Goal: Share content

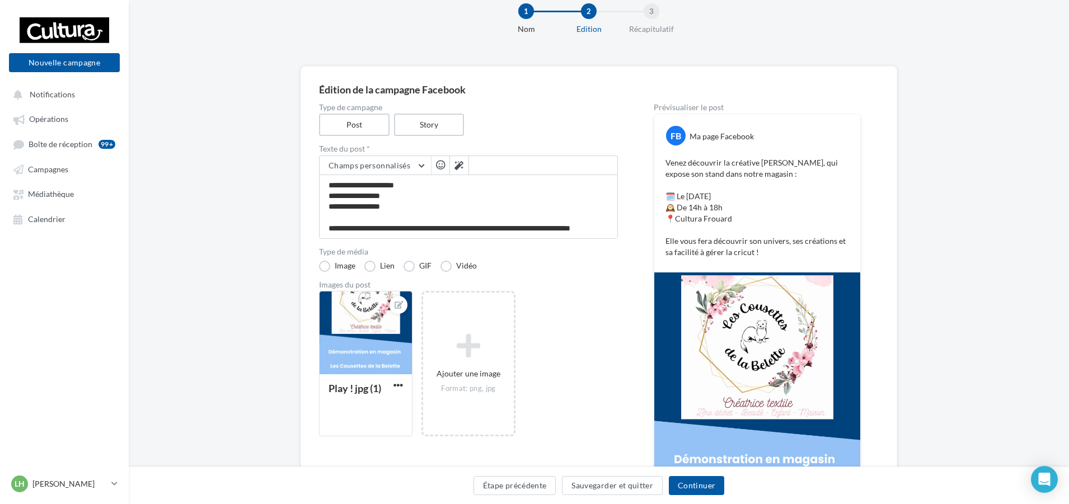
scroll to position [21, 0]
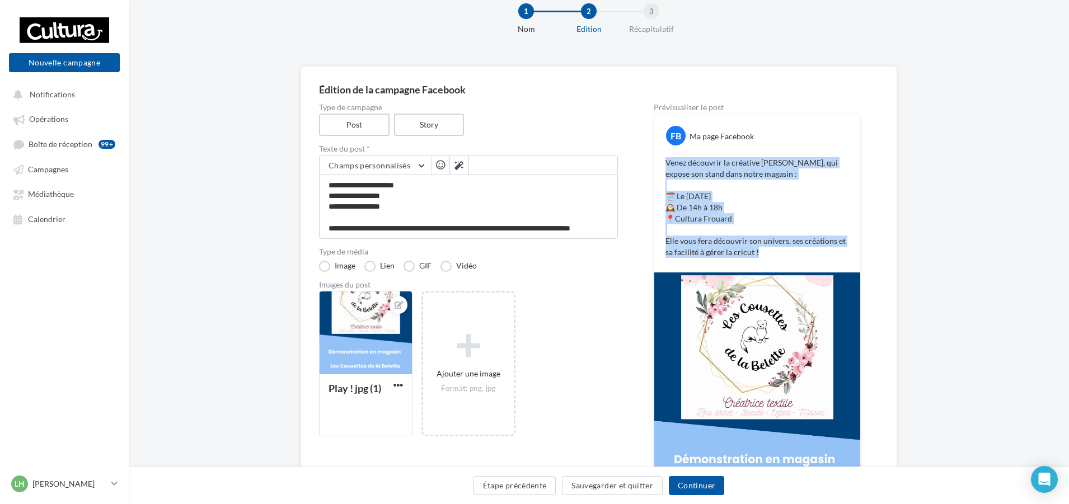
drag, startPoint x: 757, startPoint y: 253, endPoint x: 650, endPoint y: 161, distance: 141.7
click at [650, 161] on div "**********" at bounding box center [599, 346] width 560 height 484
copy p "Venez découvrir la créative [PERSON_NAME], qui expose son stand dans notre maga…"
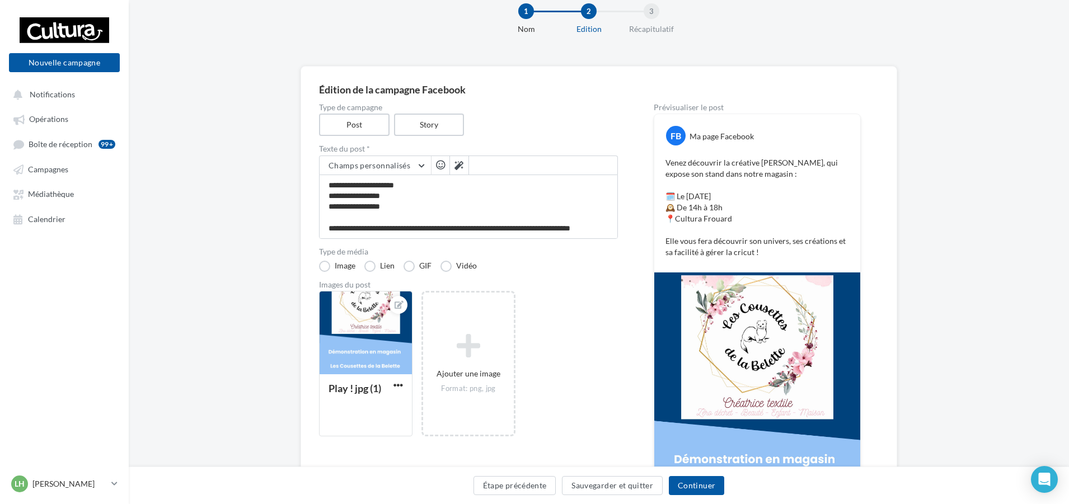
click at [606, 296] on div "Play ! jpg (1) Ajouter une image Format: png, jpg" at bounding box center [473, 369] width 308 height 157
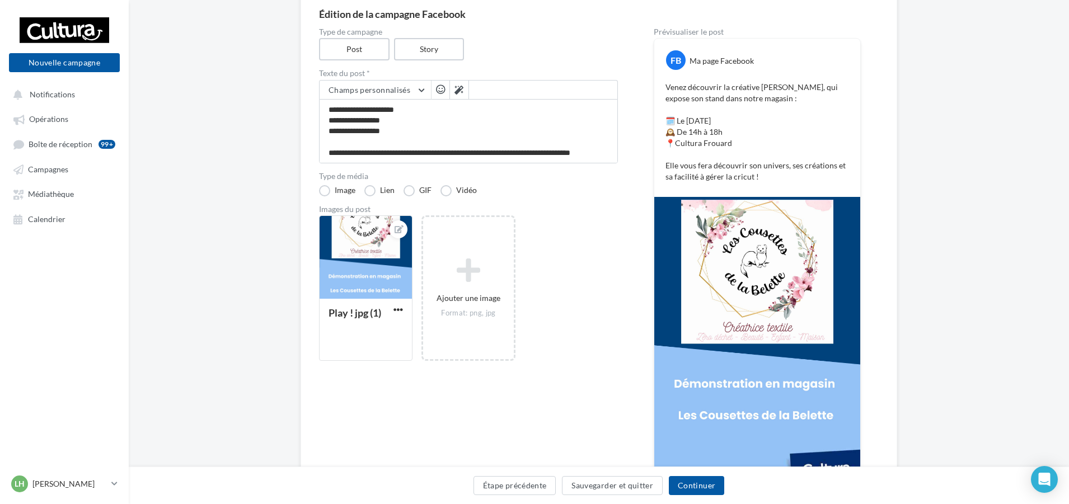
scroll to position [84, 0]
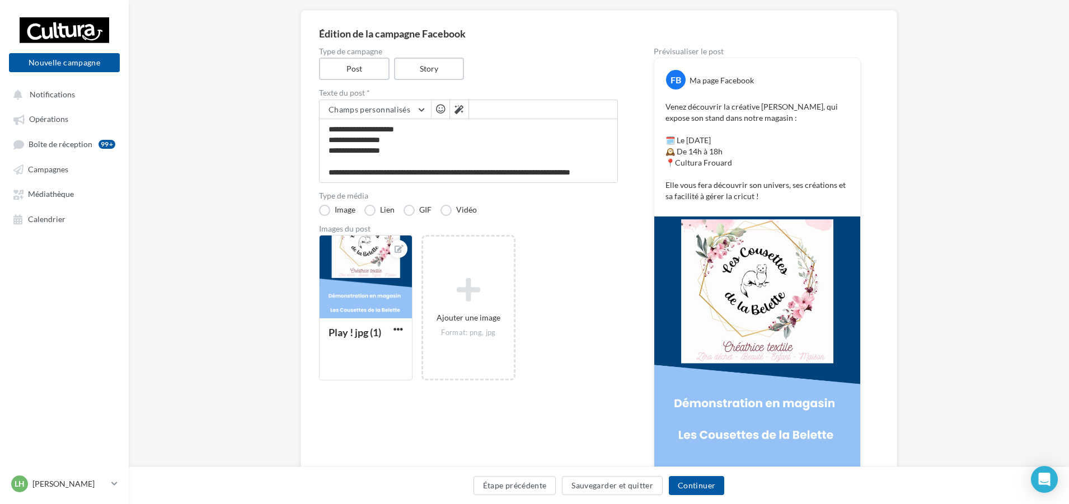
click at [597, 307] on div "Play ! jpg (1) Ajouter une image Format: png, jpg" at bounding box center [473, 313] width 308 height 157
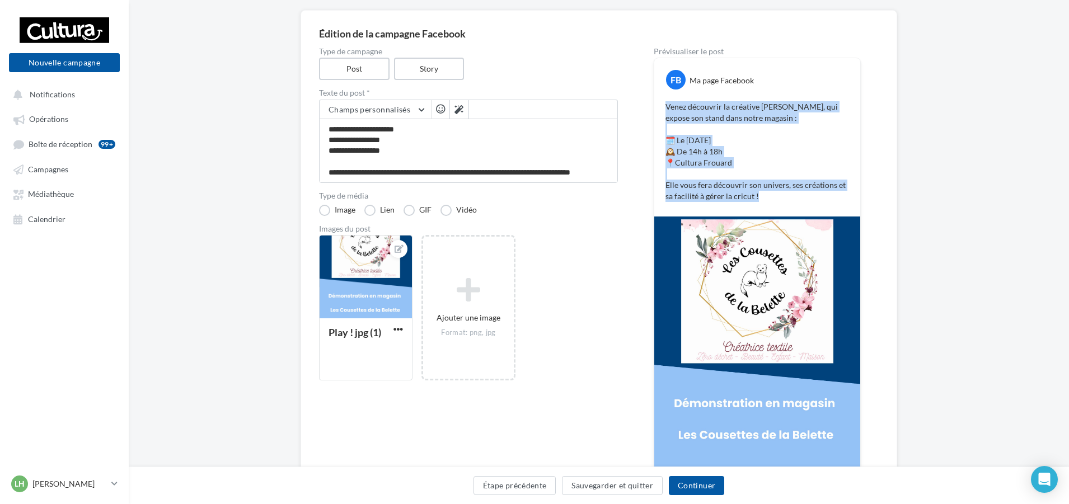
drag, startPoint x: 666, startPoint y: 104, endPoint x: 775, endPoint y: 198, distance: 144.4
click at [775, 198] on p "Venez découvrir la créative [PERSON_NAME], qui expose son stand dans notre maga…" at bounding box center [757, 151] width 184 height 101
copy p "Venez découvrir la créative [PERSON_NAME], qui expose son stand dans notre maga…"
click at [603, 488] on button "Sauvegarder et quitter" at bounding box center [612, 485] width 101 height 19
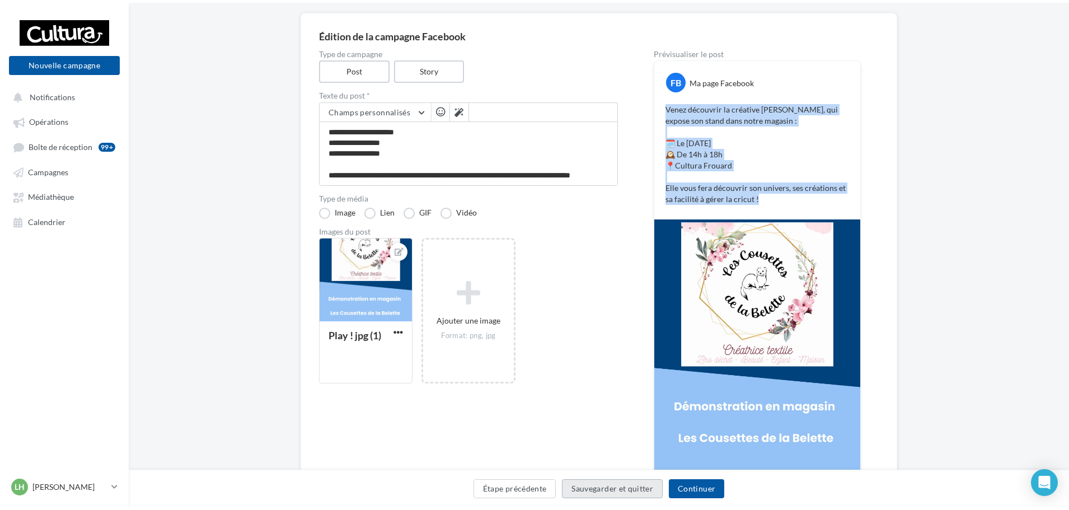
scroll to position [18, 0]
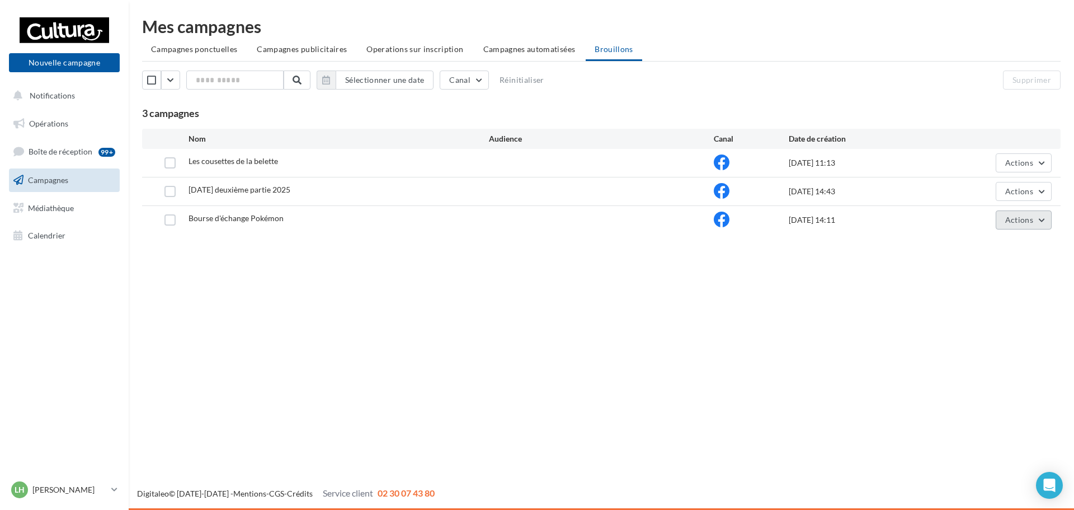
click at [1023, 220] on span "Actions" at bounding box center [1020, 220] width 28 height 10
click at [1001, 250] on button "Editer" at bounding box center [996, 246] width 112 height 29
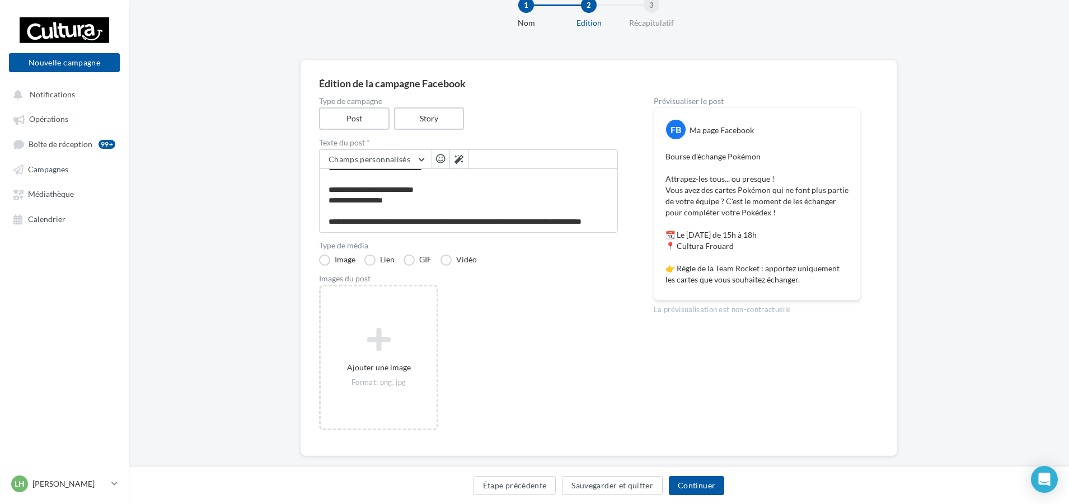
scroll to position [52, 0]
